Goal: Information Seeking & Learning: Learn about a topic

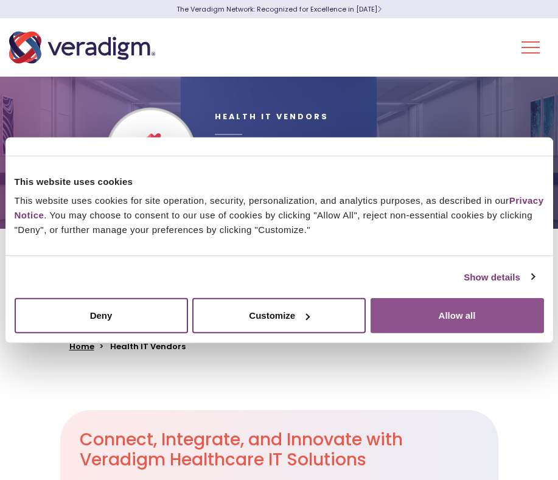
click at [406, 312] on button "Allow all" at bounding box center [458, 315] width 174 height 35
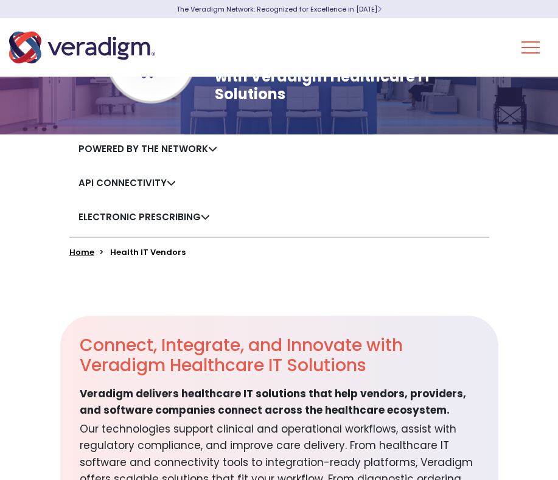
scroll to position [92, 0]
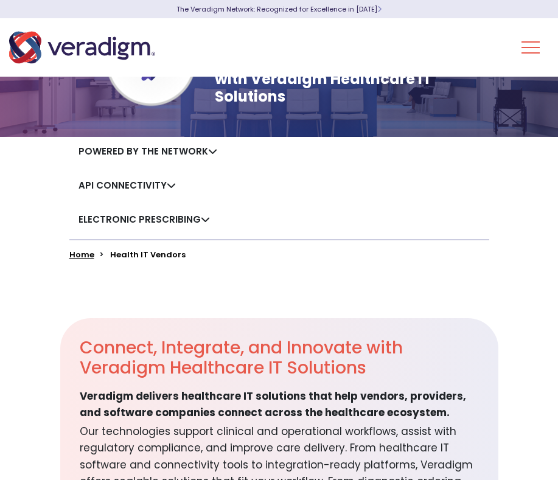
click at [166, 188] on link "API Connectivity" at bounding box center [127, 185] width 97 height 13
click at [167, 185] on link "API Connectivity" at bounding box center [127, 185] width 97 height 13
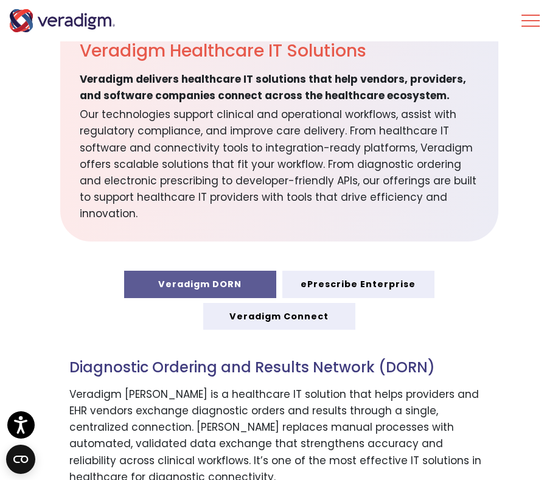
scroll to position [80, 0]
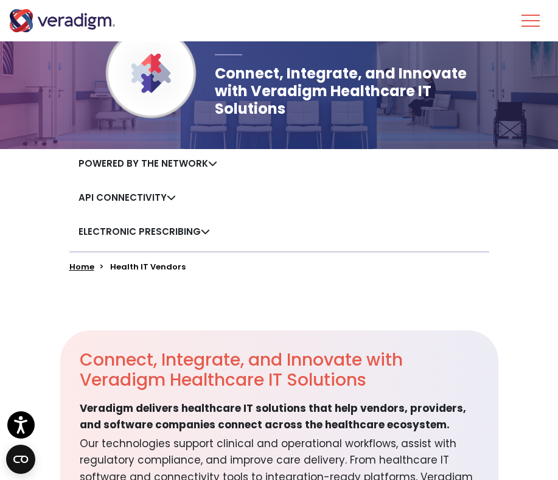
click at [527, 18] on button "Toggle Navigation Menu" at bounding box center [531, 21] width 18 height 32
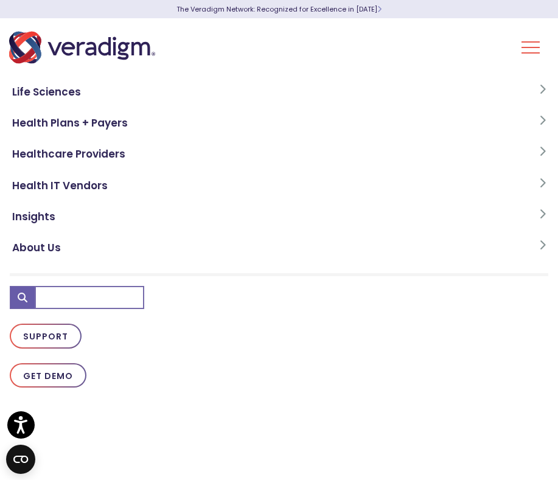
scroll to position [0, 0]
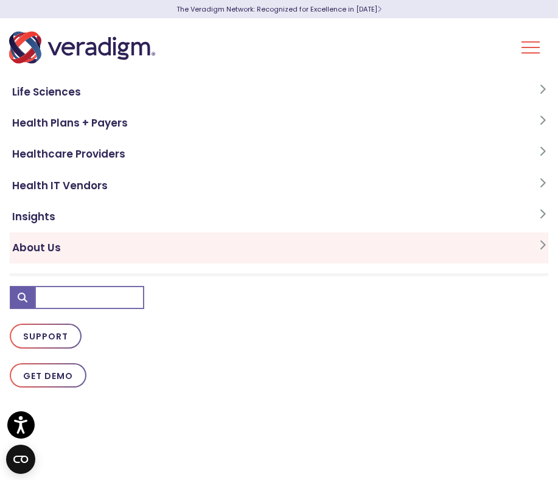
click at [543, 244] on icon at bounding box center [543, 245] width 7 height 10
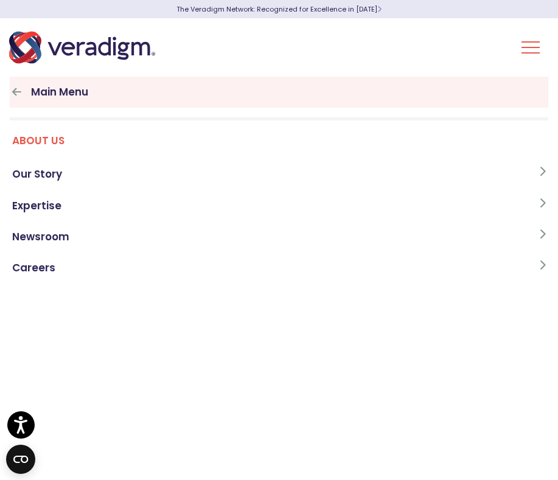
click at [28, 90] on link "Main Menu" at bounding box center [279, 92] width 539 height 31
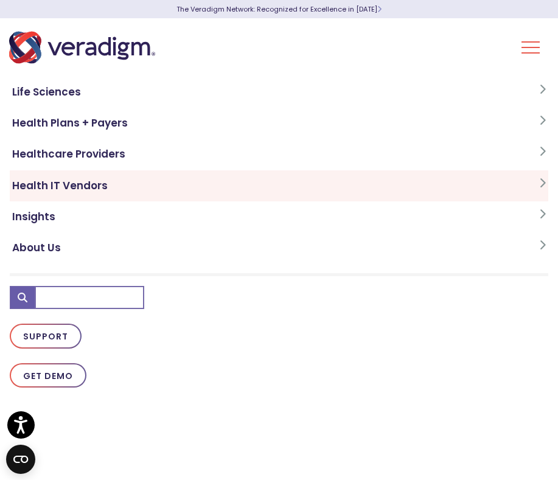
click at [535, 181] on link "Health IT Vendors" at bounding box center [279, 186] width 539 height 31
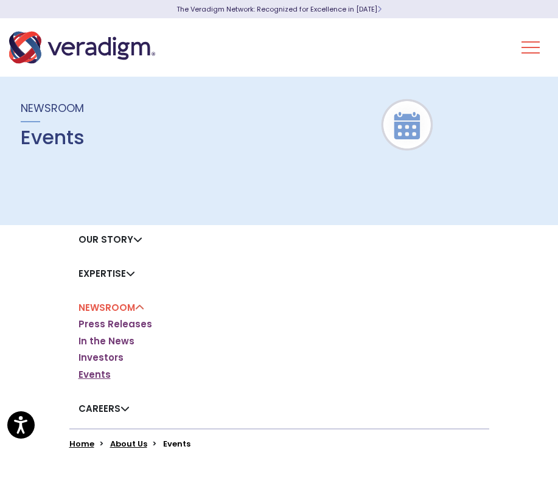
click at [99, 378] on link "Events" at bounding box center [95, 375] width 32 height 12
